Goal: Task Accomplishment & Management: Complete application form

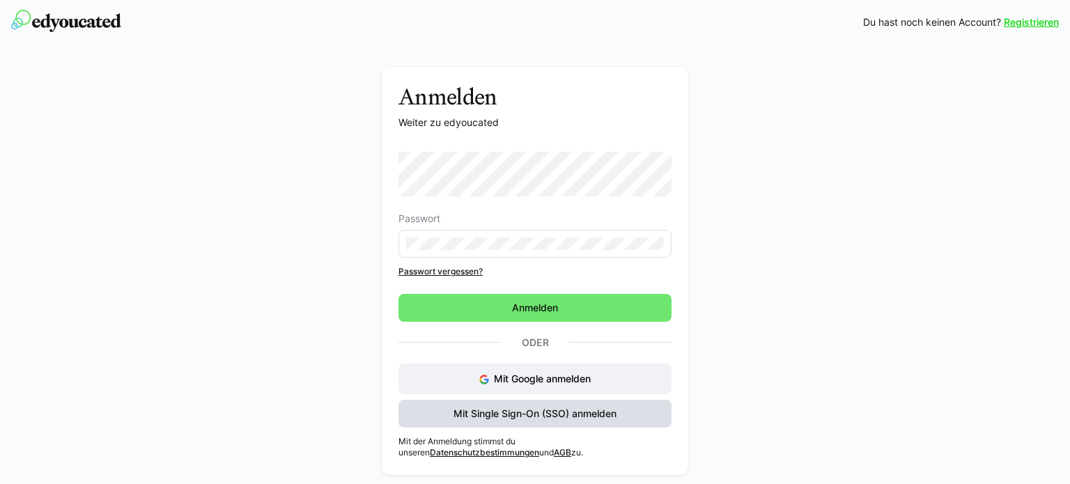
click at [518, 414] on span "Mit Single Sign-On (SSO) anmelden" at bounding box center [535, 414] width 167 height 14
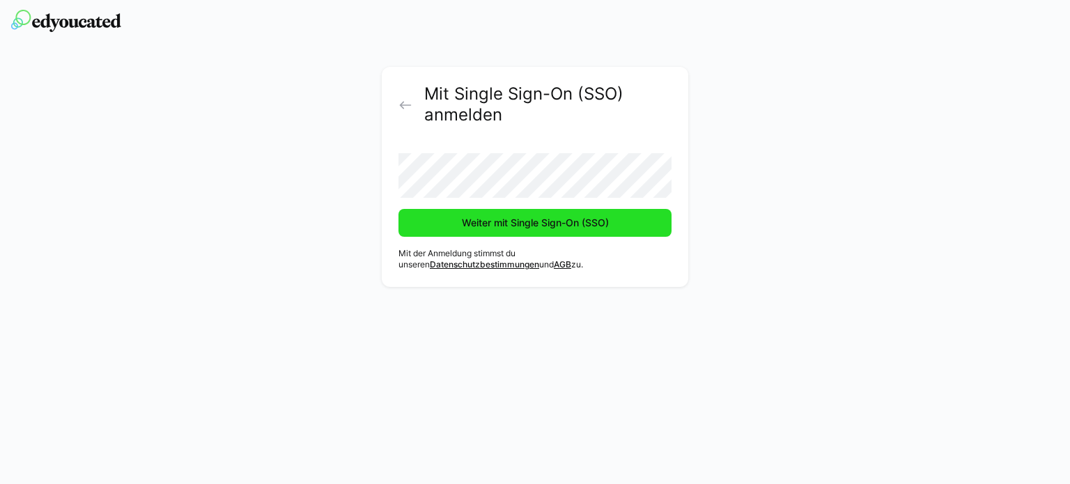
click at [511, 223] on span "Weiter mit Single Sign-On (SSO)" at bounding box center [535, 223] width 151 height 14
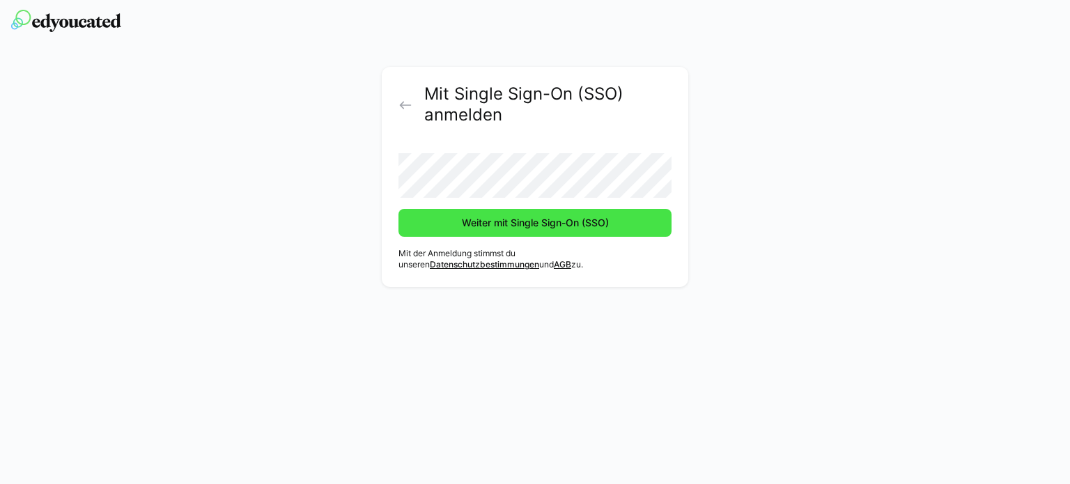
click at [507, 229] on span "Weiter mit Single Sign-On (SSO)" at bounding box center [535, 223] width 151 height 14
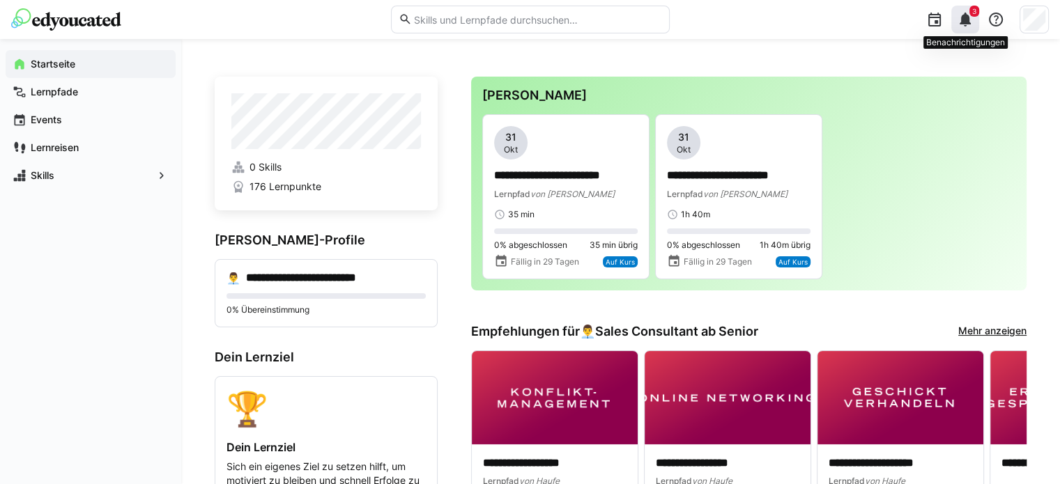
click at [965, 12] on eds-icon at bounding box center [965, 19] width 17 height 17
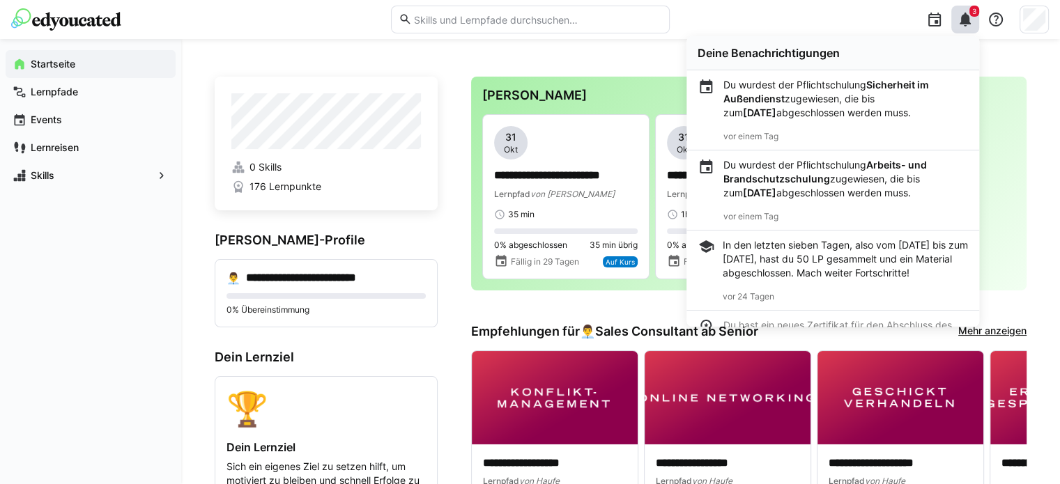
click at [778, 84] on p "Du wurdest der Pflichtschulung Sicherheit im Außendienst zugewiesen, die bis zu…" at bounding box center [845, 99] width 245 height 42
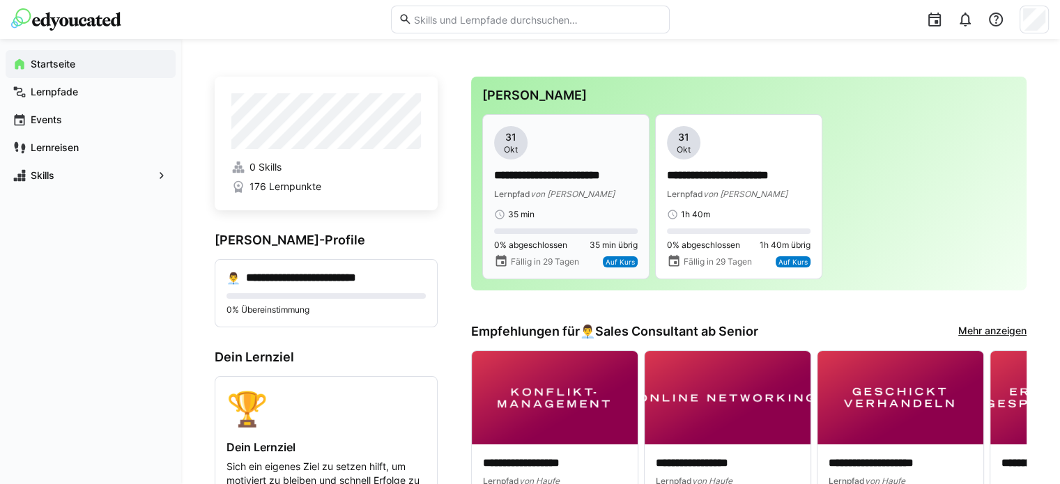
click at [548, 197] on span "von [PERSON_NAME]" at bounding box center [572, 194] width 84 height 10
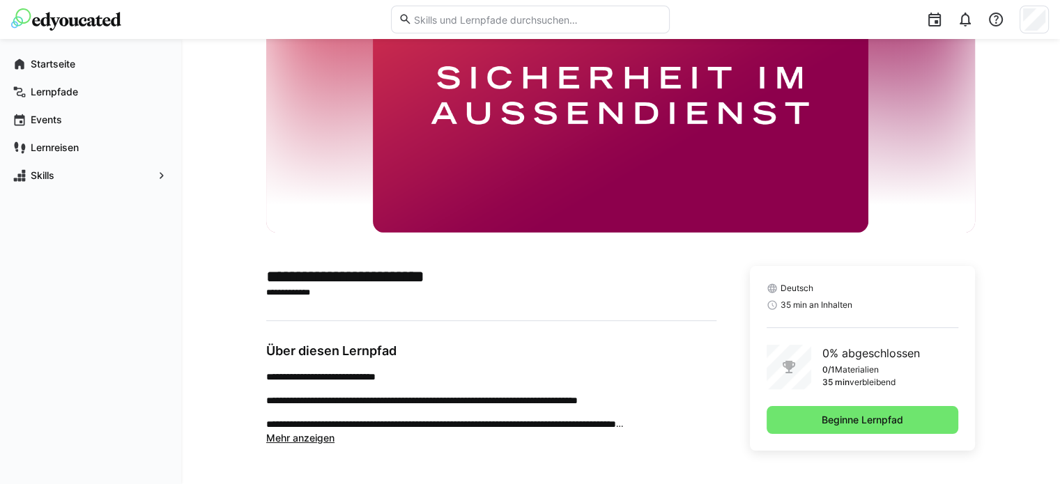
scroll to position [118, 0]
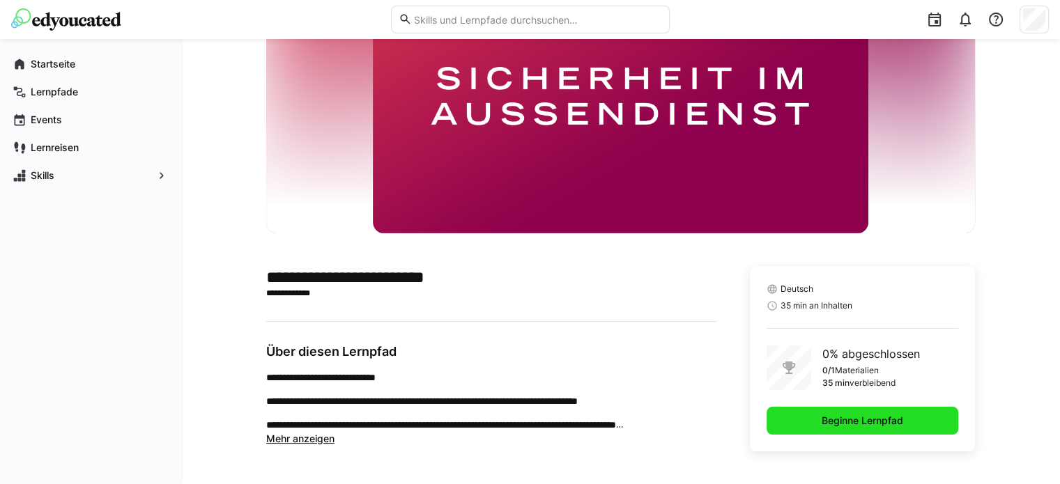
click at [808, 420] on span "Beginne Lernpfad" at bounding box center [863, 421] width 192 height 28
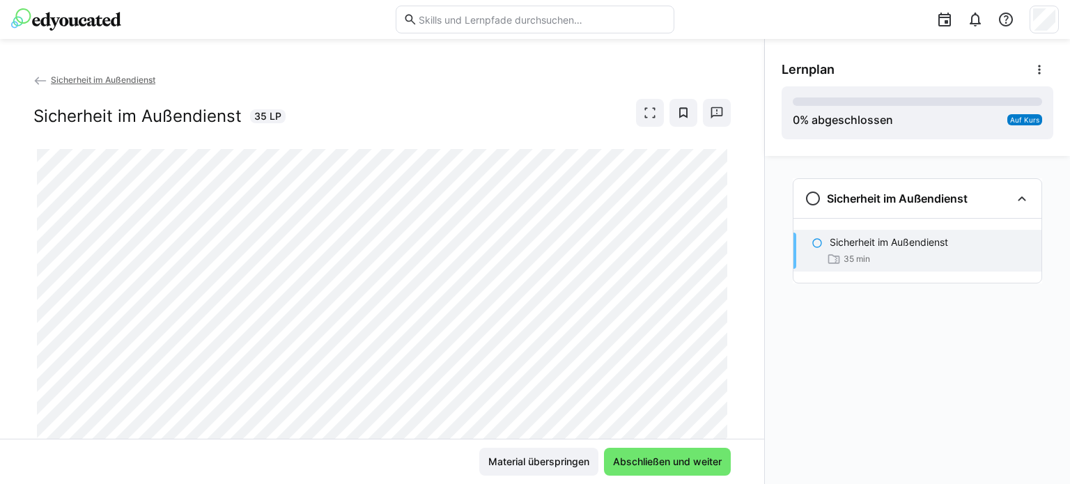
scroll to position [44, 0]
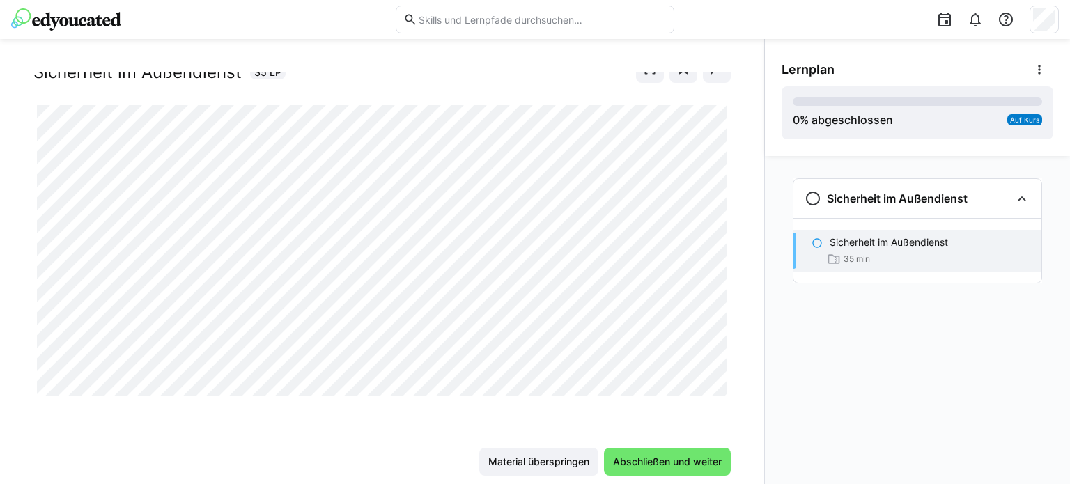
click at [842, 252] on div "35 min" at bounding box center [848, 259] width 43 height 14
click at [520, 462] on span "Material überspringen" at bounding box center [538, 462] width 105 height 14
click at [663, 466] on span "Abschließen und weiter" at bounding box center [667, 462] width 113 height 14
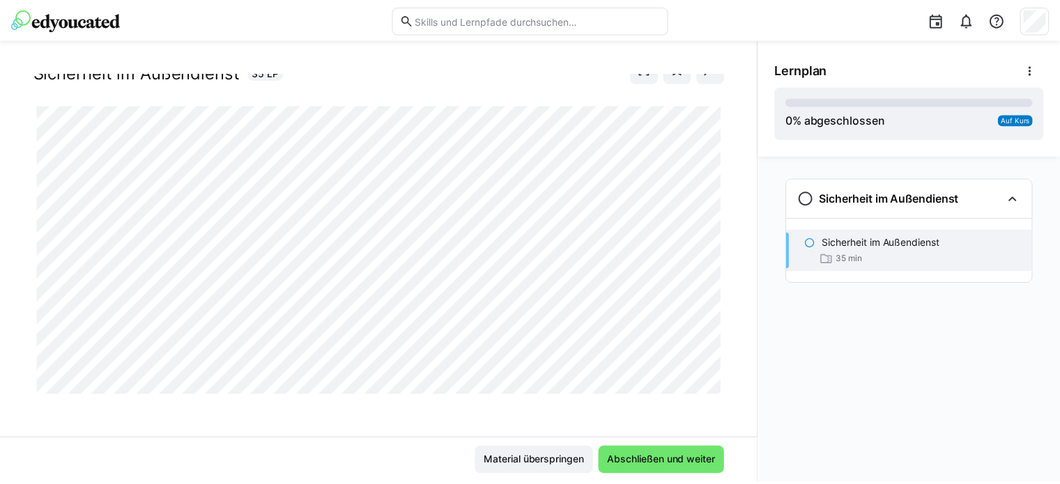
scroll to position [0, 0]
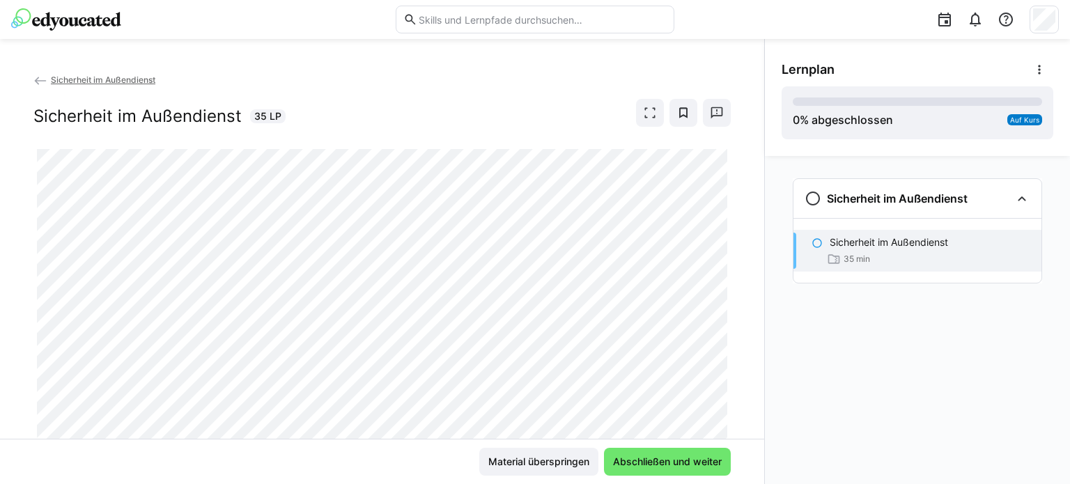
click at [86, 19] on img at bounding box center [66, 19] width 110 height 22
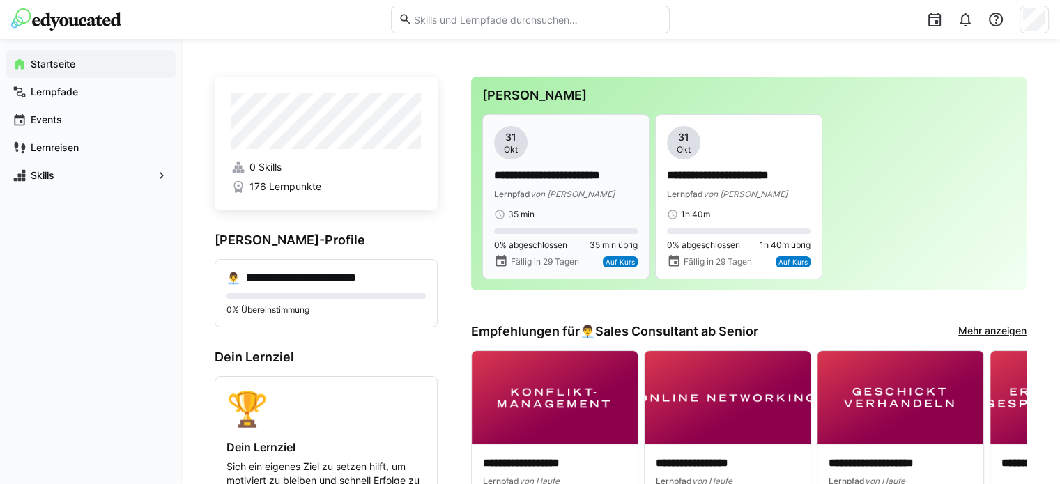
click at [563, 192] on span "von [PERSON_NAME]" at bounding box center [572, 194] width 84 height 10
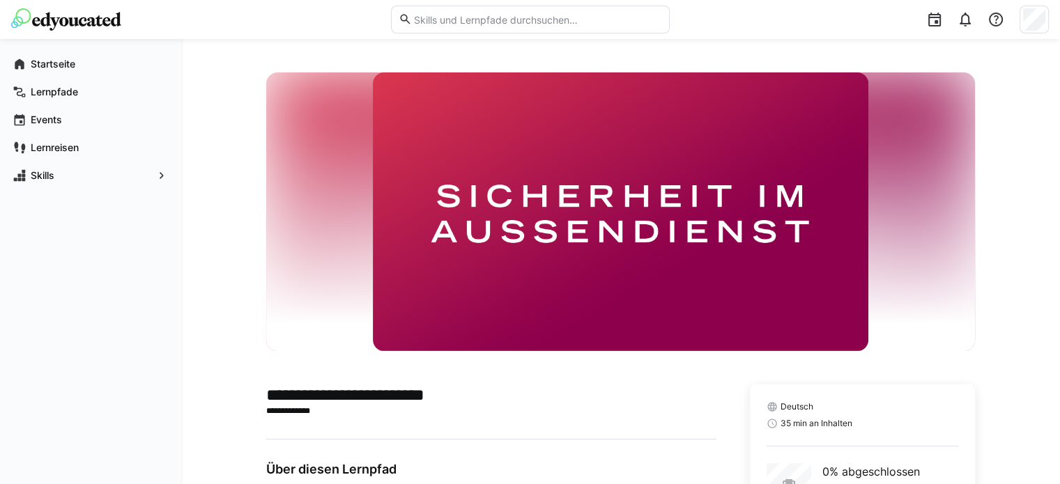
scroll to position [118, 0]
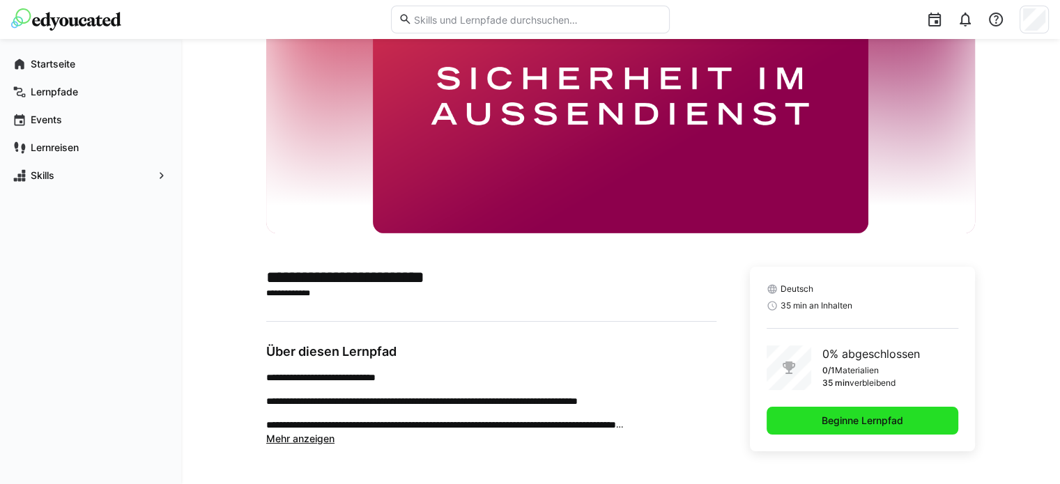
click at [861, 424] on span "Beginne Lernpfad" at bounding box center [863, 421] width 86 height 14
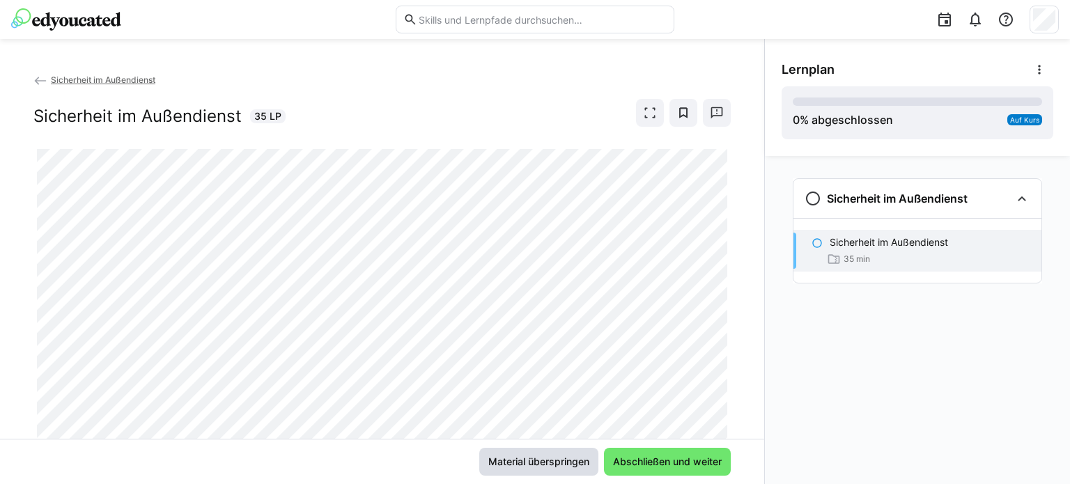
click at [573, 461] on span "Material überspringen" at bounding box center [538, 462] width 105 height 14
click at [542, 451] on span "Material überspringen" at bounding box center [538, 462] width 119 height 28
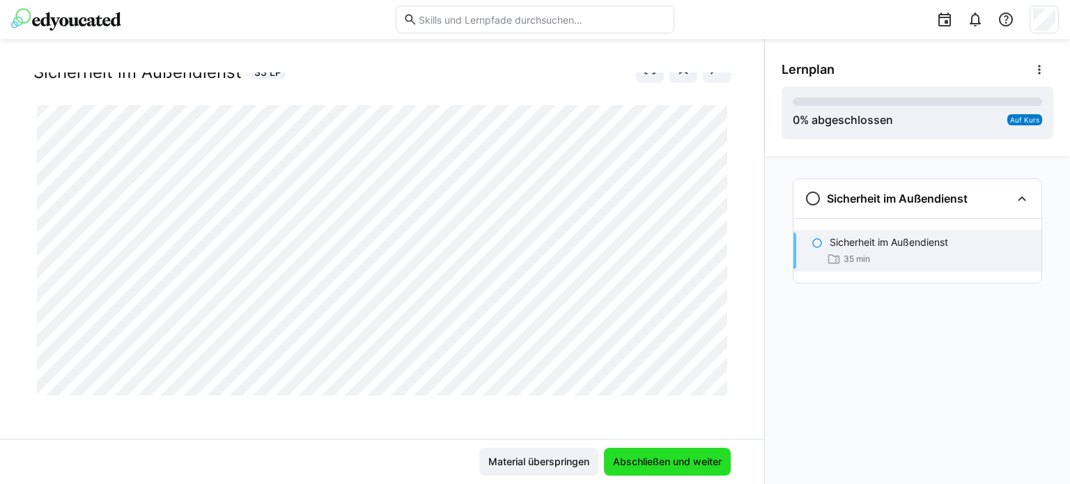
click at [675, 459] on span "Abschließen und weiter" at bounding box center [667, 462] width 113 height 14
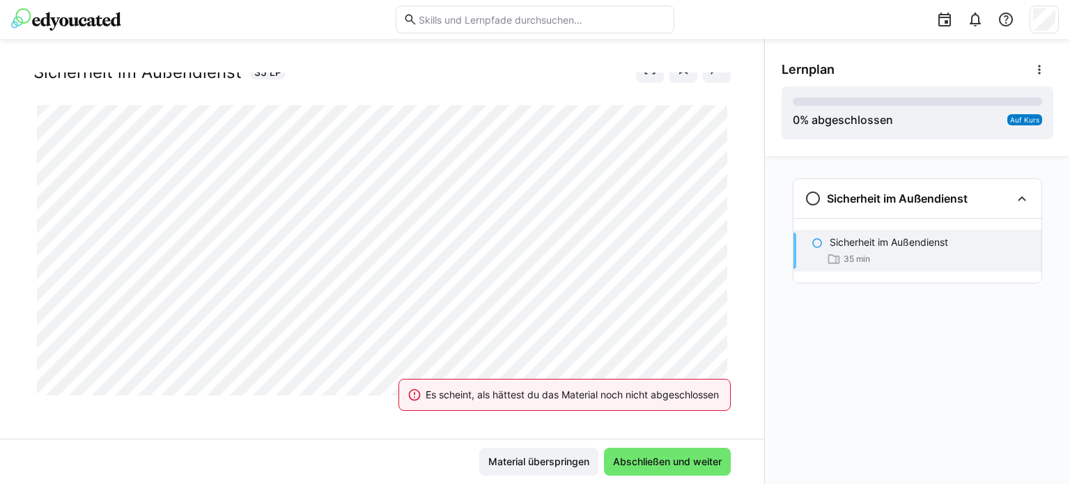
click at [605, 399] on div "Es scheint, als hättest du das Material noch nicht abgeschlossen" at bounding box center [572, 395] width 293 height 14
click at [527, 457] on span "Material überspringen" at bounding box center [538, 462] width 105 height 14
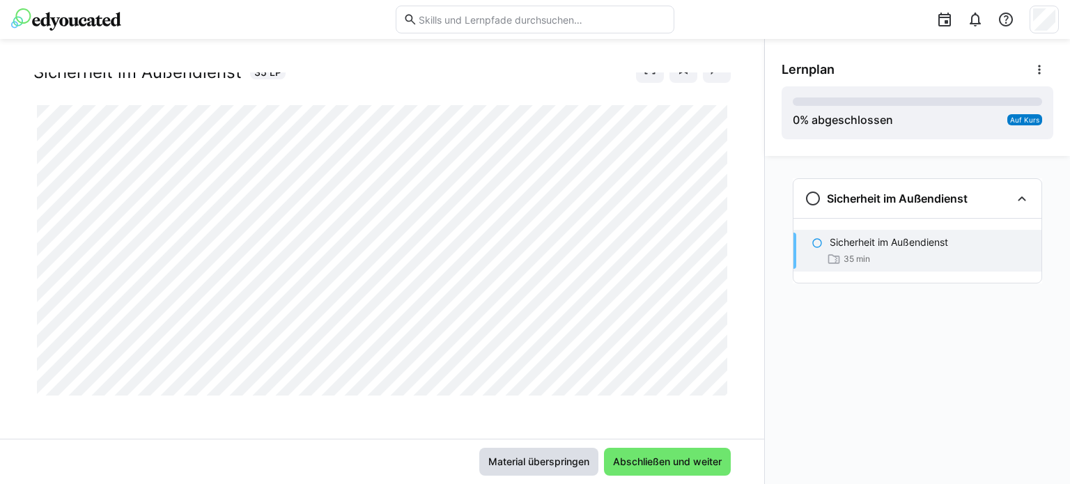
click at [527, 457] on span "Material überspringen" at bounding box center [538, 462] width 105 height 14
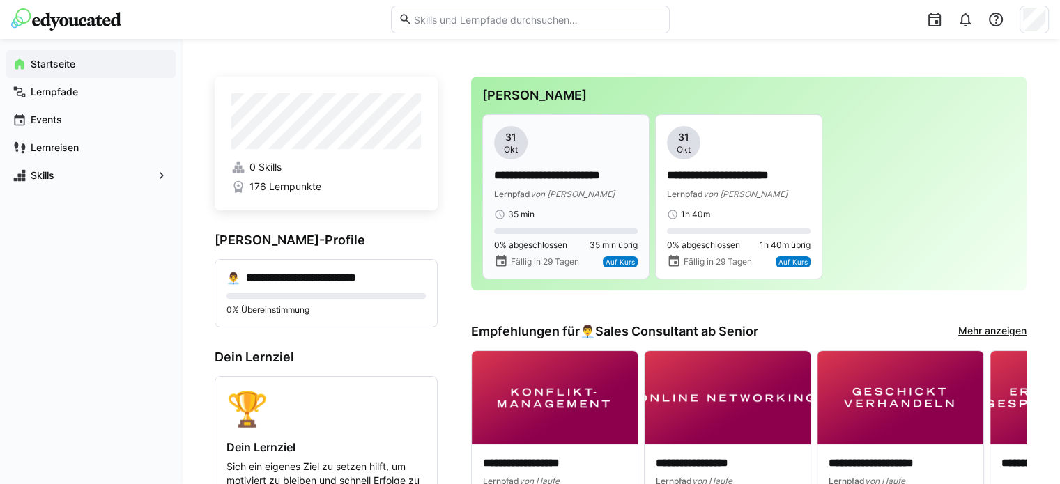
click at [518, 193] on span "Lernpfad" at bounding box center [512, 194] width 36 height 10
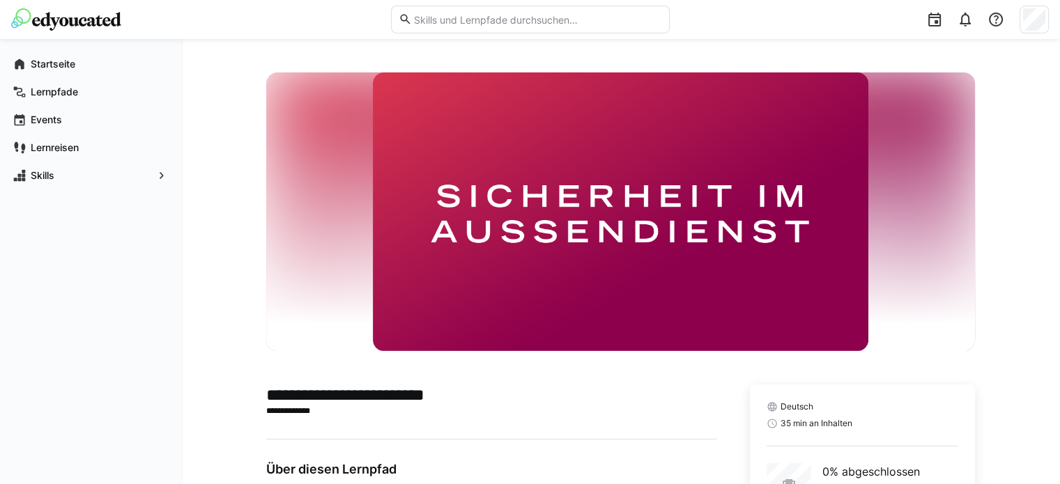
scroll to position [118, 0]
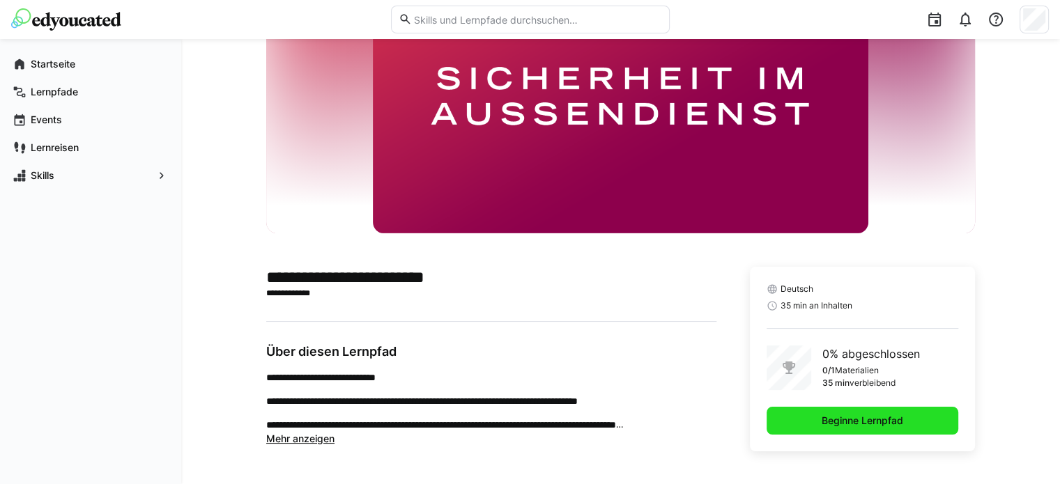
click at [832, 420] on span "Beginne Lernpfad" at bounding box center [863, 421] width 86 height 14
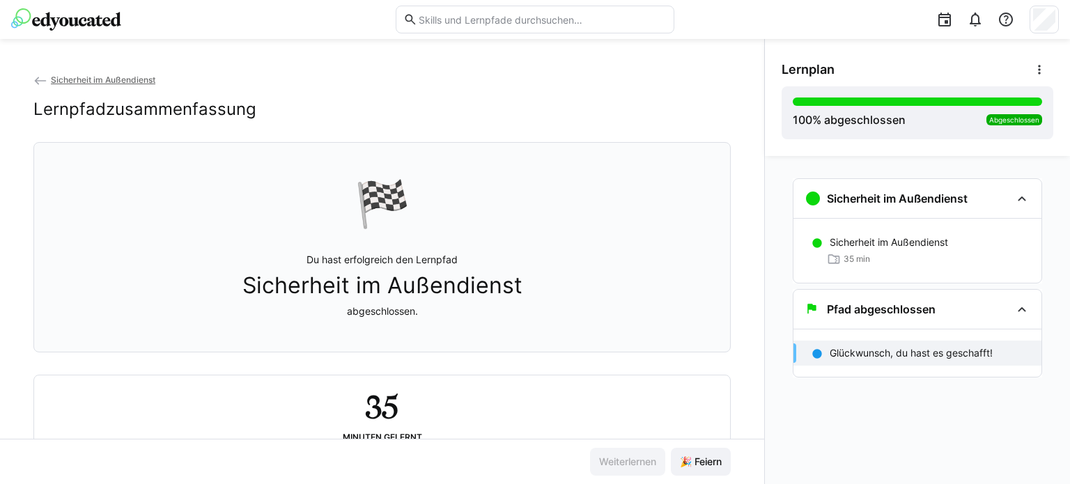
scroll to position [52, 0]
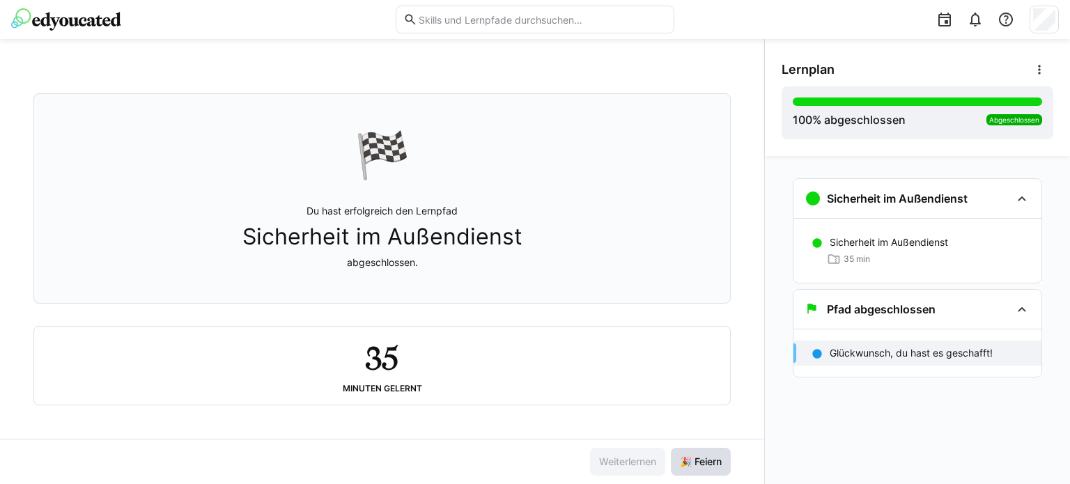
click at [700, 466] on span "🎉 Feiern" at bounding box center [701, 462] width 46 height 14
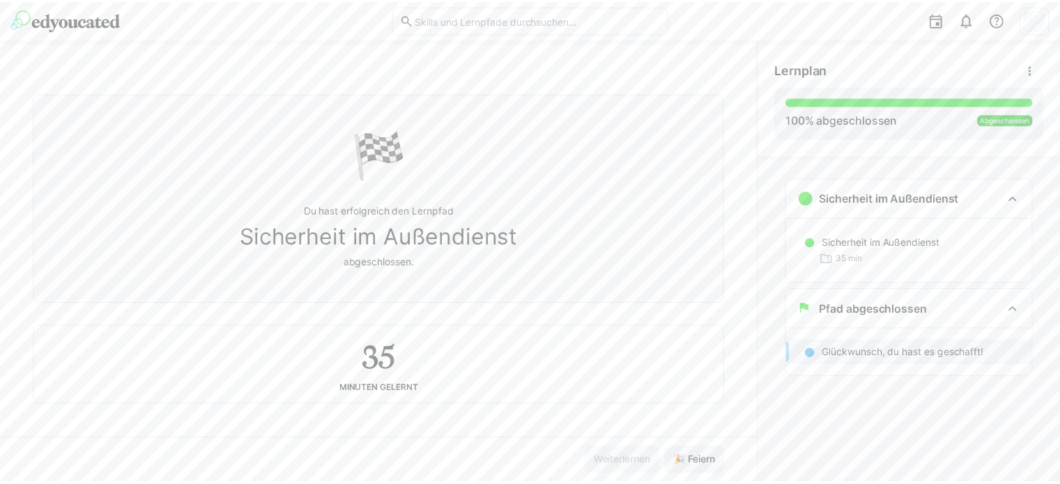
scroll to position [0, 0]
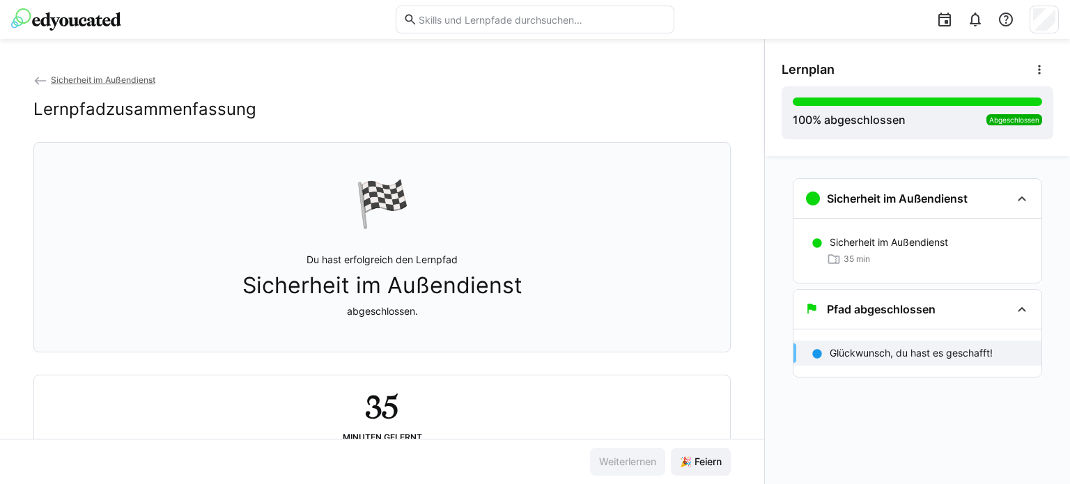
click at [92, 13] on img at bounding box center [66, 19] width 110 height 22
